Goal: Task Accomplishment & Management: Use online tool/utility

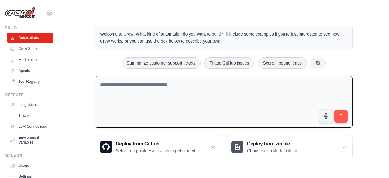
click at [134, 76] on textarea at bounding box center [224, 102] width 258 height 52
click at [211, 99] on textarea at bounding box center [224, 102] width 258 height 52
paste textarea "**********"
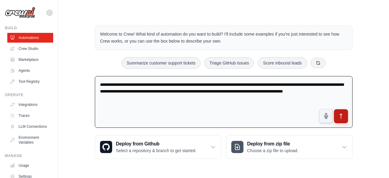
type textarea "**********"
click at [338, 120] on button "submit" at bounding box center [341, 116] width 14 height 14
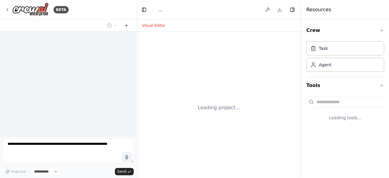
select select "****"
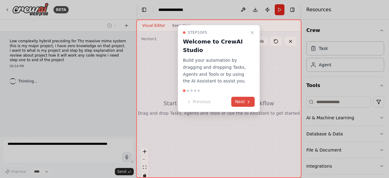
click at [236, 99] on button "Next" at bounding box center [242, 102] width 23 height 10
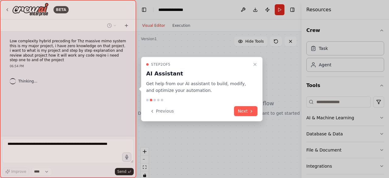
click at [236, 99] on div at bounding box center [201, 100] width 111 height 2
click at [241, 111] on button "Next" at bounding box center [245, 111] width 23 height 10
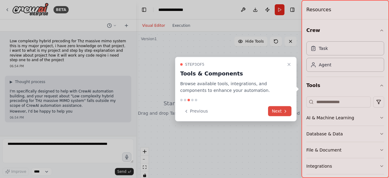
click at [279, 110] on button "Next" at bounding box center [279, 111] width 23 height 10
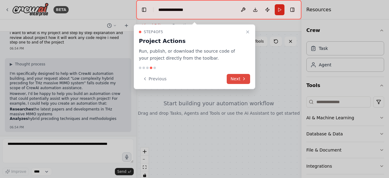
click at [241, 77] on button "Next" at bounding box center [238, 79] width 23 height 10
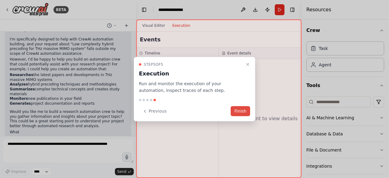
click at [244, 112] on button "Finish" at bounding box center [240, 111] width 19 height 10
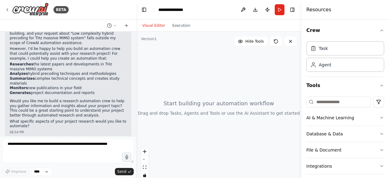
scroll to position [37, 0]
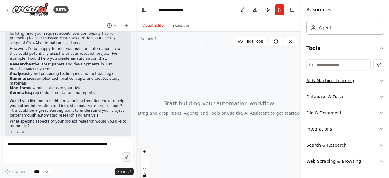
click at [335, 79] on button "AI & Machine Learning" at bounding box center [345, 81] width 78 height 16
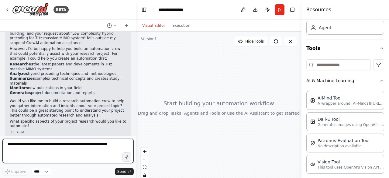
click at [100, 149] on textarea at bounding box center [67, 151] width 131 height 24
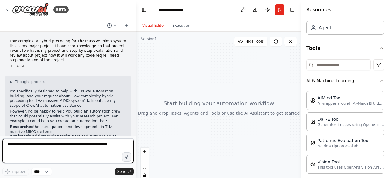
scroll to position [63, 0]
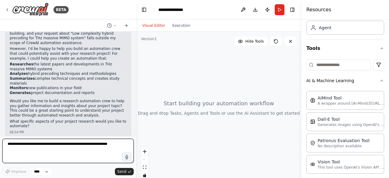
click at [31, 146] on textarea at bounding box center [67, 151] width 131 height 24
type textarea "**********"
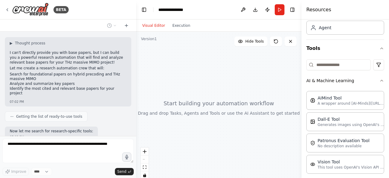
scroll to position [218, 0]
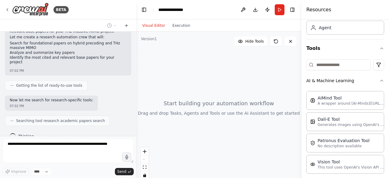
click at [11, 83] on div "Getting the list of ready-to-use tools" at bounding box center [46, 85] width 72 height 5
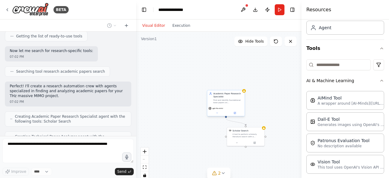
scroll to position [287, 0]
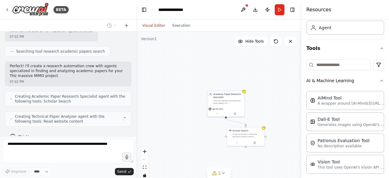
drag, startPoint x: 231, startPoint y: 101, endPoint x: 217, endPoint y: 86, distance: 20.6
drag, startPoint x: 217, startPoint y: 86, endPoint x: 183, endPoint y: 81, distance: 33.8
click at [183, 81] on div ".deletable-edge-delete-btn { width: 20px; height: 20px; border: 0px solid #ffff…" at bounding box center [218, 108] width 165 height 152
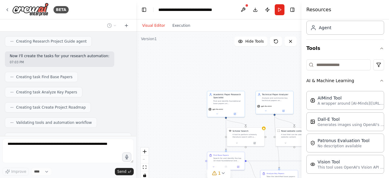
scroll to position [397, 0]
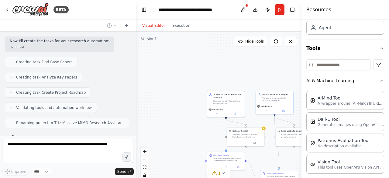
click at [48, 140] on div "BETA Low complexity hybrid precoding for Thz massive mimo system this is my maj…" at bounding box center [68, 89] width 136 height 178
drag, startPoint x: 50, startPoint y: 136, endPoint x: 62, endPoint y: 76, distance: 61.4
click at [62, 76] on div "BETA Low complexity hybrid precoding for Thz massive mimo system this is my maj…" at bounding box center [68, 89] width 136 height 178
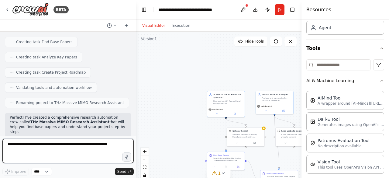
click at [26, 145] on textarea at bounding box center [67, 151] width 131 height 24
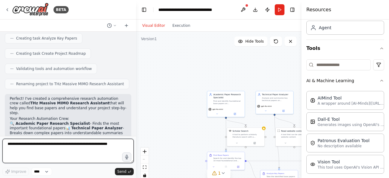
click at [37, 149] on textarea at bounding box center [67, 151] width 131 height 24
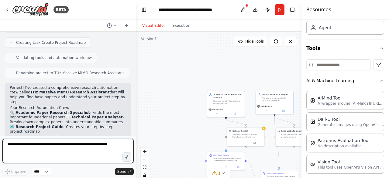
scroll to position [452, 0]
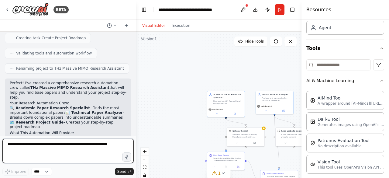
paste textarea "**********"
type textarea "**********"
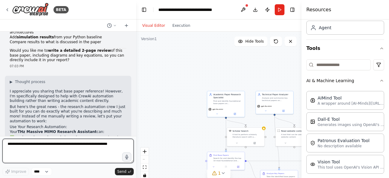
scroll to position [957, 0]
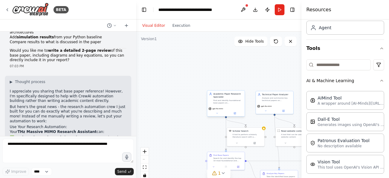
drag, startPoint x: 225, startPoint y: 101, endPoint x: 207, endPoint y: 92, distance: 19.7
drag, startPoint x: 207, startPoint y: 92, endPoint x: 161, endPoint y: 108, distance: 49.0
click at [161, 108] on div ".deletable-edge-delete-btn { width: 20px; height: 20px; border: 0px solid #ffff…" at bounding box center [218, 108] width 165 height 152
click at [222, 174] on icon at bounding box center [223, 172] width 5 height 5
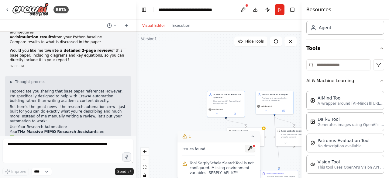
click at [253, 151] on button at bounding box center [250, 148] width 10 height 7
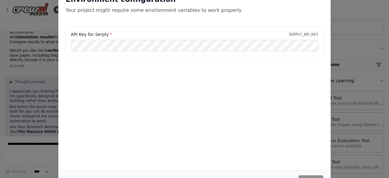
click at [347, 10] on div "Environment configuration Your project might require some environment variables…" at bounding box center [194, 89] width 389 height 178
click at [346, 60] on div "Environment configuration Your project might require some environment variables…" at bounding box center [194, 89] width 389 height 178
drag, startPoint x: 38, startPoint y: 88, endPoint x: 226, endPoint y: 21, distance: 199.2
click at [226, 21] on div "Environment configuration Your project might require some environment variables…" at bounding box center [194, 89] width 389 height 178
click at [221, 22] on div "Environment configuration Your project might require some environment variables…" at bounding box center [194, 6] width 272 height 39
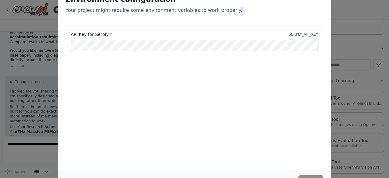
click at [221, 22] on div "Environment configuration Your project might require some environment variables…" at bounding box center [194, 6] width 272 height 39
